Goal: Task Accomplishment & Management: Use online tool/utility

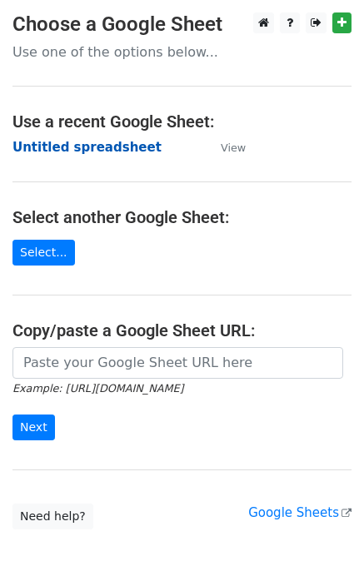
click at [70, 150] on strong "Untitled spreadsheet" at bounding box center [86, 147] width 149 height 15
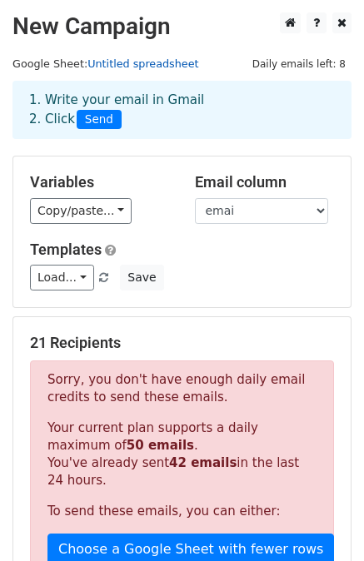
click at [138, 61] on link "Untitled spreadsheet" at bounding box center [142, 63] width 111 height 12
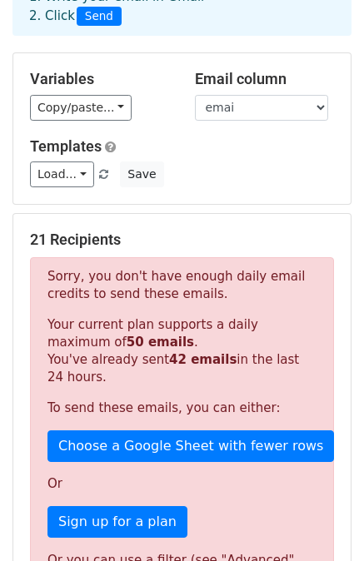
scroll to position [83, 0]
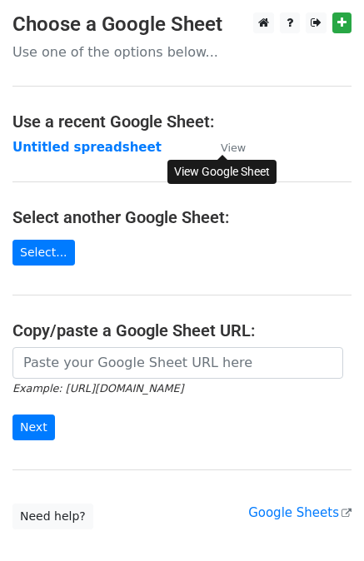
click at [234, 149] on small "View" at bounding box center [233, 147] width 25 height 12
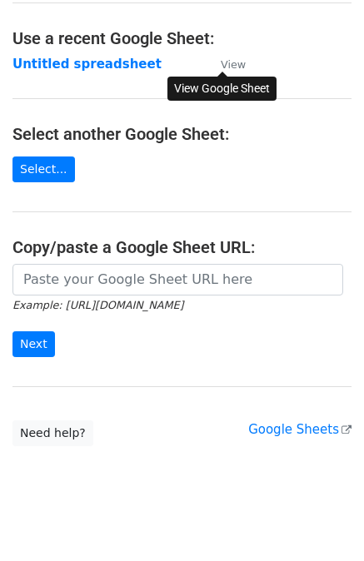
scroll to position [99, 0]
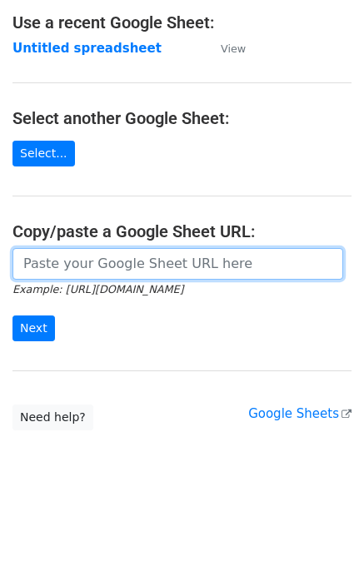
click at [73, 263] on input "url" at bounding box center [177, 264] width 330 height 32
paste input "[URL][DOMAIN_NAME]"
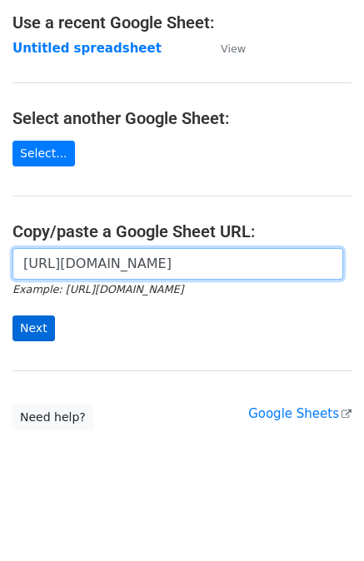
type input "[URL][DOMAIN_NAME]"
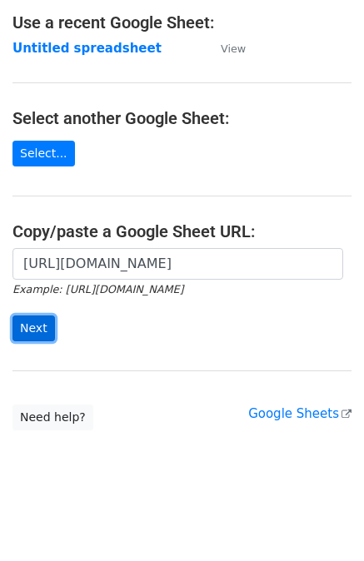
click at [37, 327] on input "Next" at bounding box center [33, 328] width 42 height 26
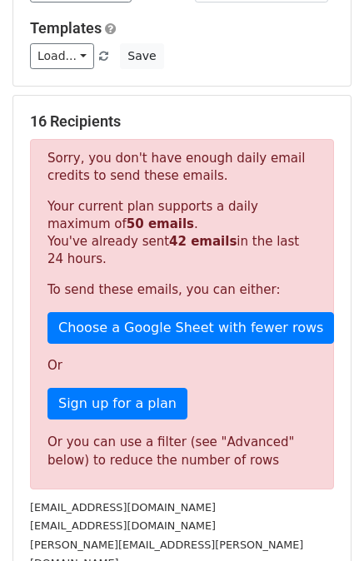
scroll to position [250, 0]
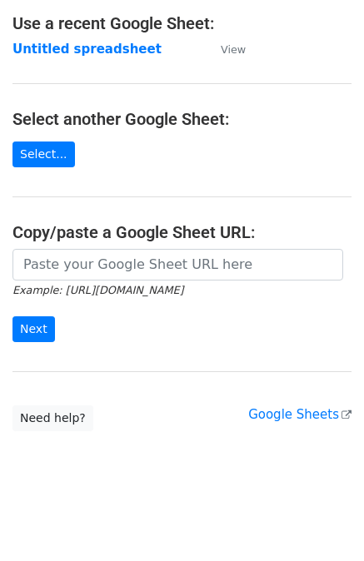
scroll to position [99, 0]
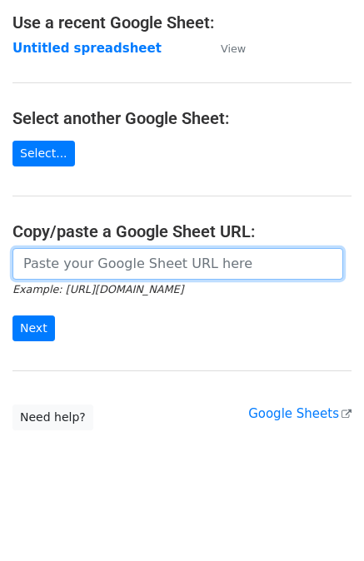
click at [71, 270] on input "url" at bounding box center [177, 264] width 330 height 32
paste input "[URL][DOMAIN_NAME]"
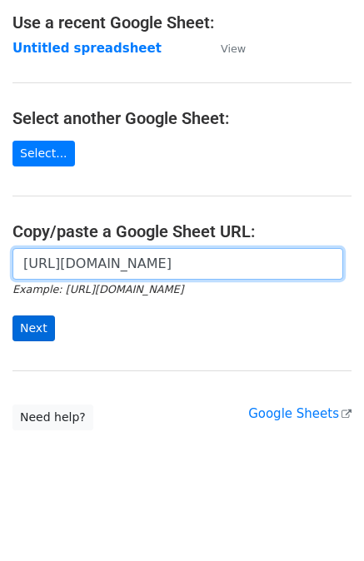
type input "https://docs.google.com/spreadsheets/d/1qSl8ZLfvpgVpDI5yaX2rX-QQFSgE9BklzPvq6hW…"
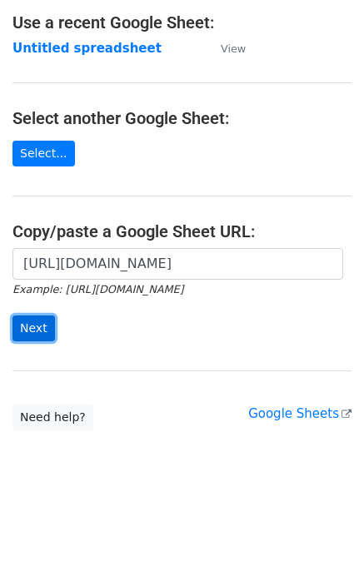
scroll to position [0, 0]
click at [20, 327] on input "Next" at bounding box center [33, 328] width 42 height 26
